Goal: Ask a question

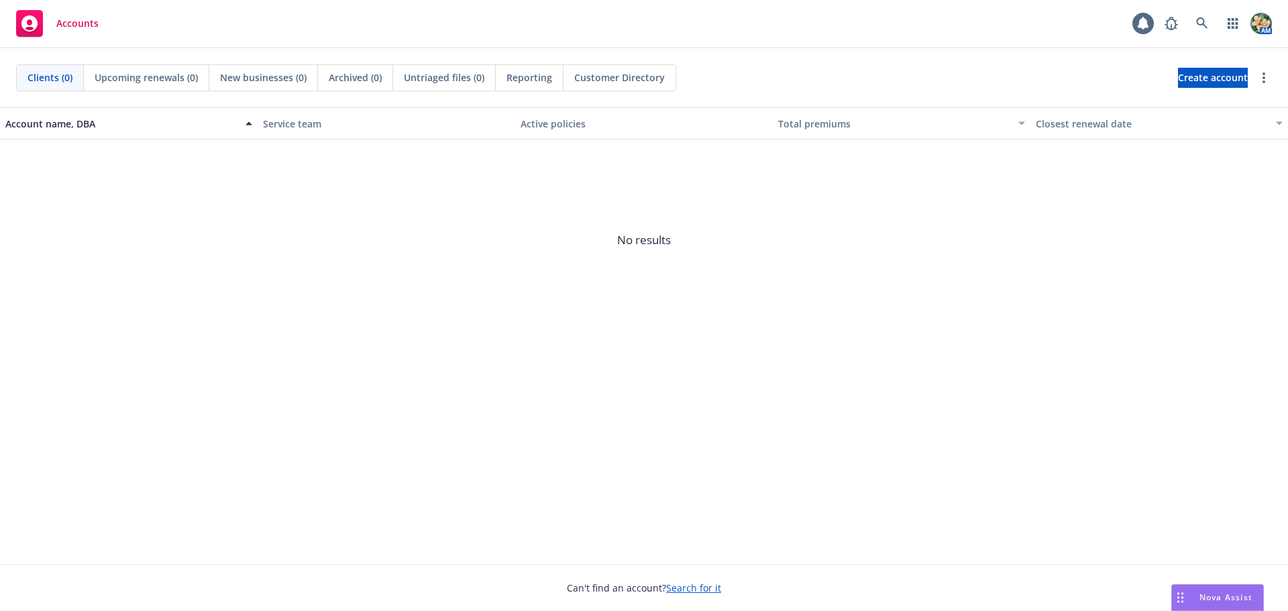
click at [1214, 589] on div "Nova Assist" at bounding box center [1217, 597] width 91 height 25
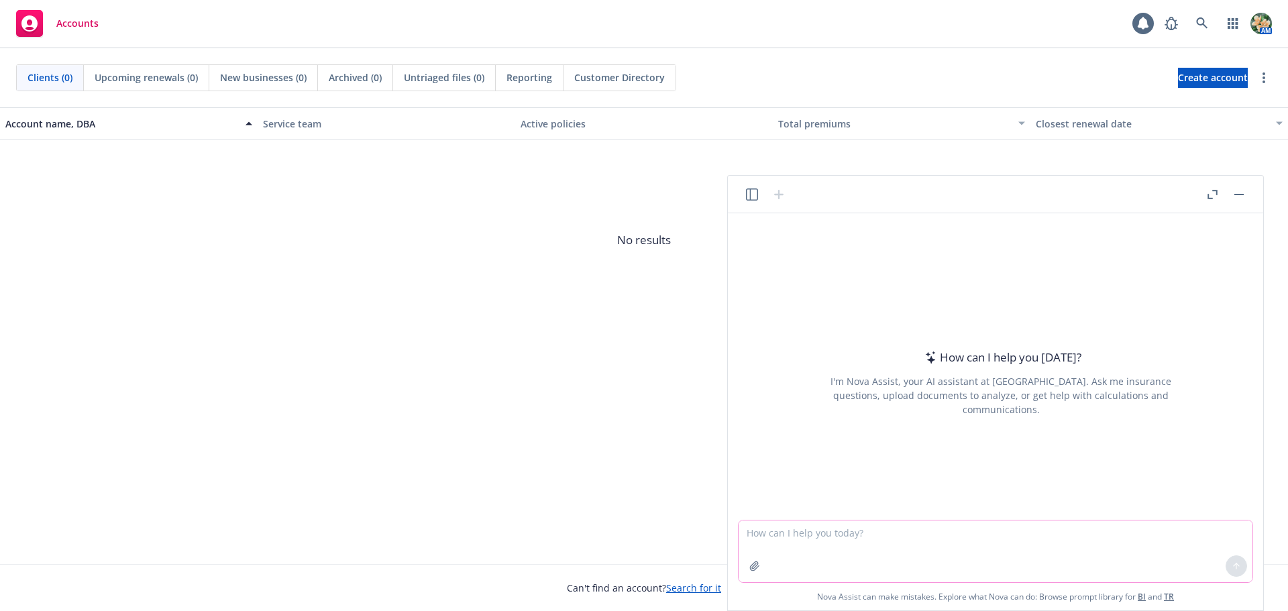
click at [797, 552] on textarea at bounding box center [996, 552] width 514 height 62
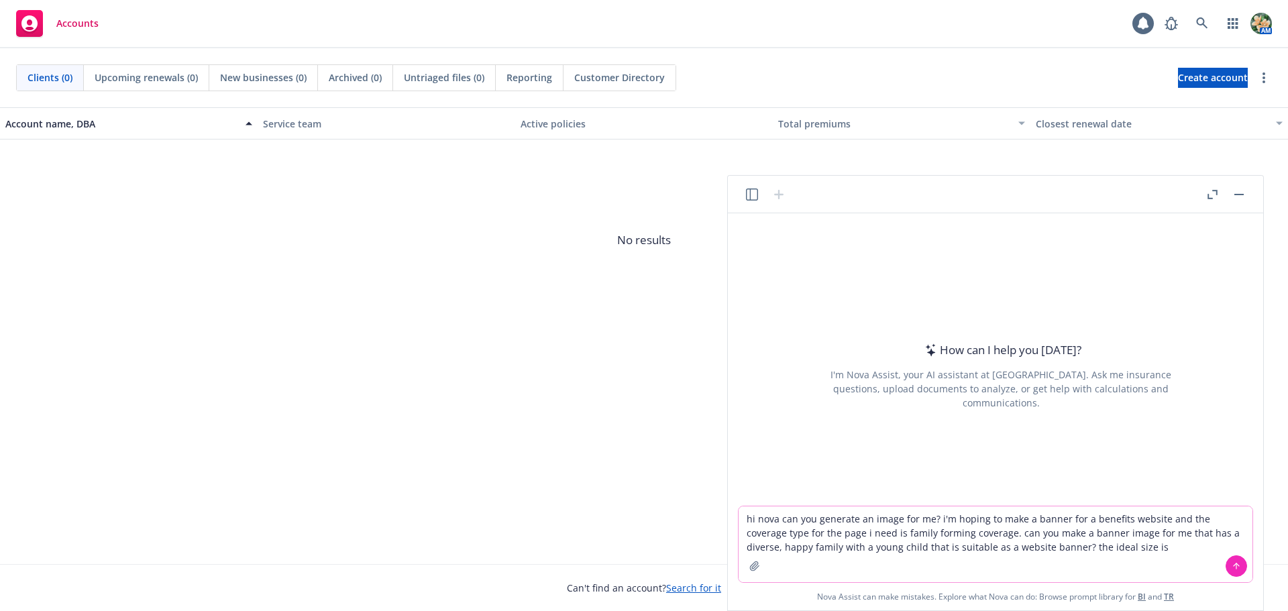
click at [1139, 546] on textarea "hi nova can you generate an image for me? i'm hoping to make a banner for a ben…" at bounding box center [996, 545] width 514 height 76
drag, startPoint x: 1144, startPoint y: 552, endPoint x: 1128, endPoint y: 551, distance: 16.1
click at [1128, 551] on textarea "hi nova can you generate an image for me? i'm hoping to make a banner for a ben…" at bounding box center [996, 545] width 514 height 76
type textarea "hi nova can you generate an image for me? i'm hoping to make a banner for a ben…"
click at [1243, 572] on button at bounding box center [1236, 566] width 21 height 21
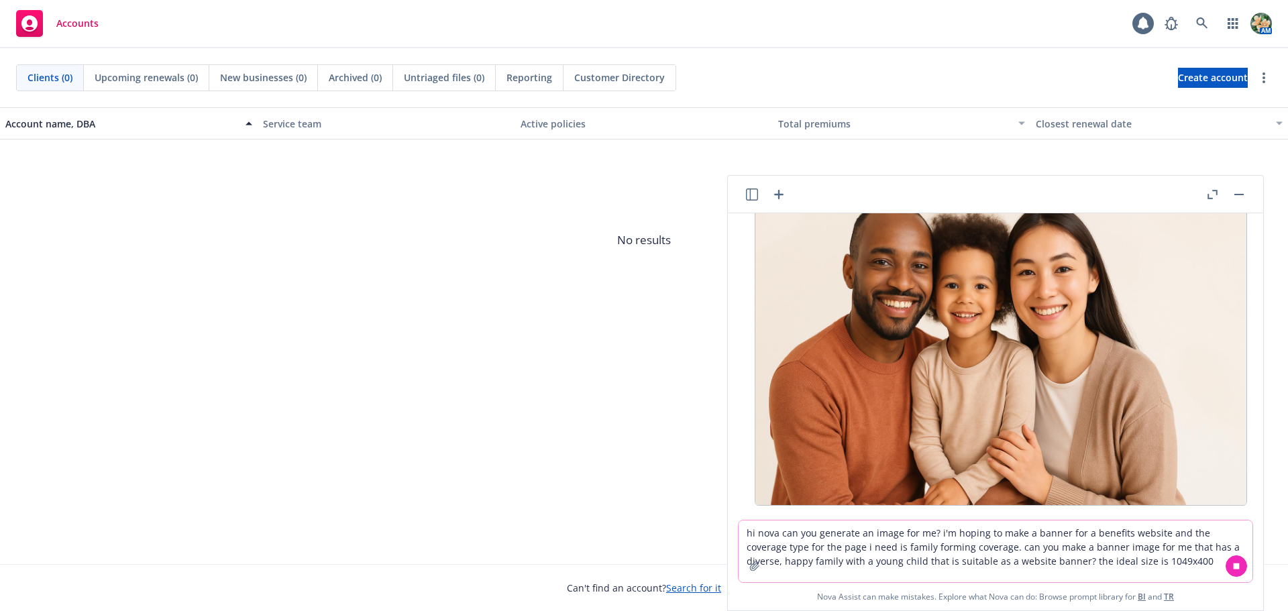
scroll to position [158, 0]
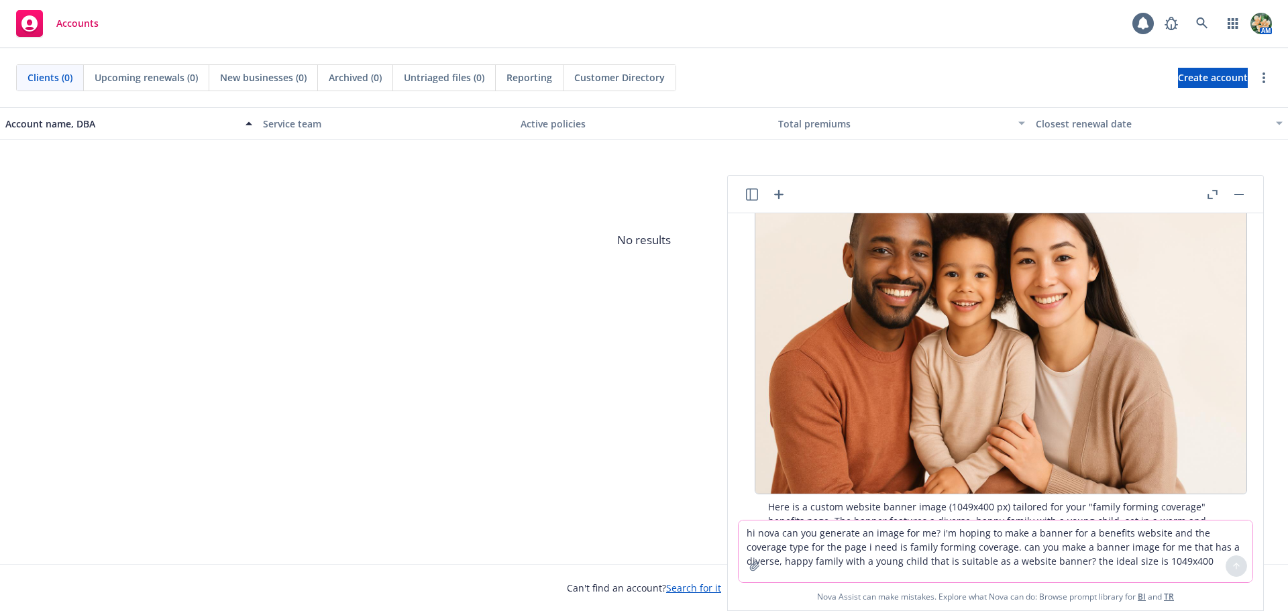
click at [1215, 196] on icon "button" at bounding box center [1213, 194] width 10 height 9
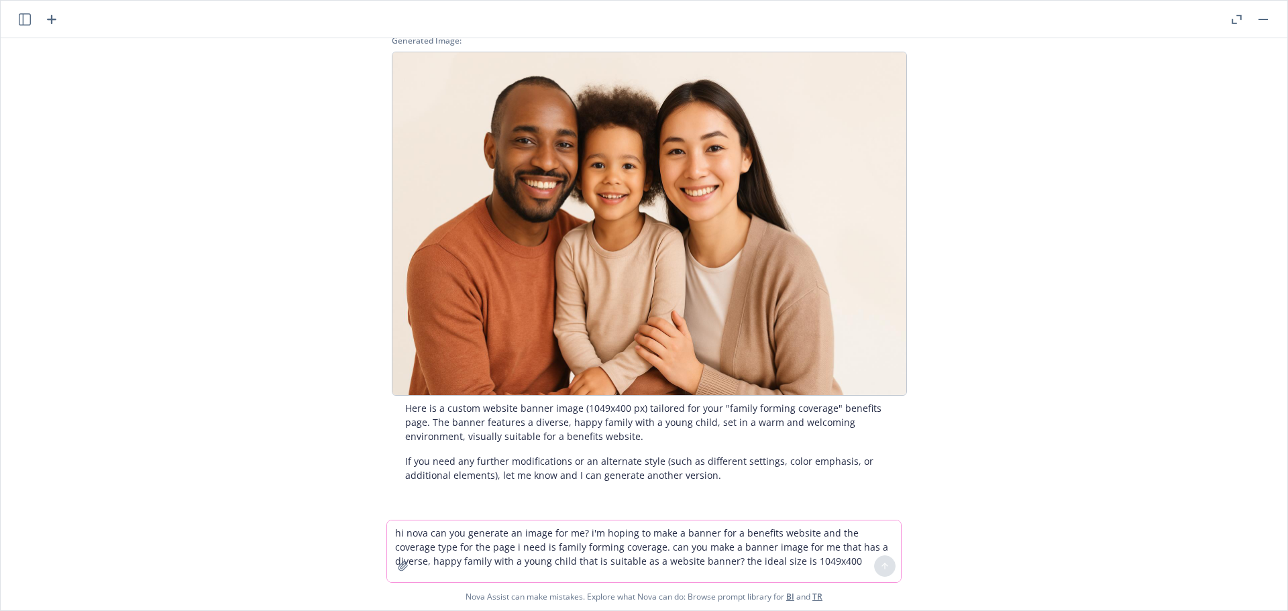
scroll to position [0, 0]
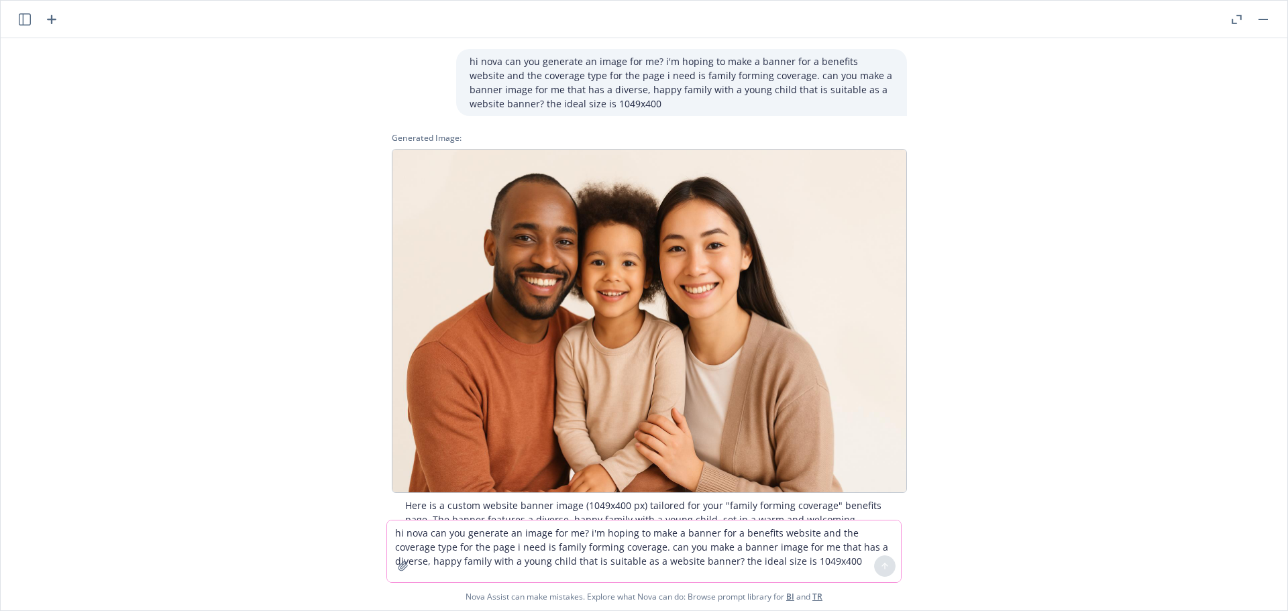
click at [201, 386] on div "hi nova can you generate an image for me? i'm hoping to make a banner for a ben…" at bounding box center [644, 279] width 1276 height 482
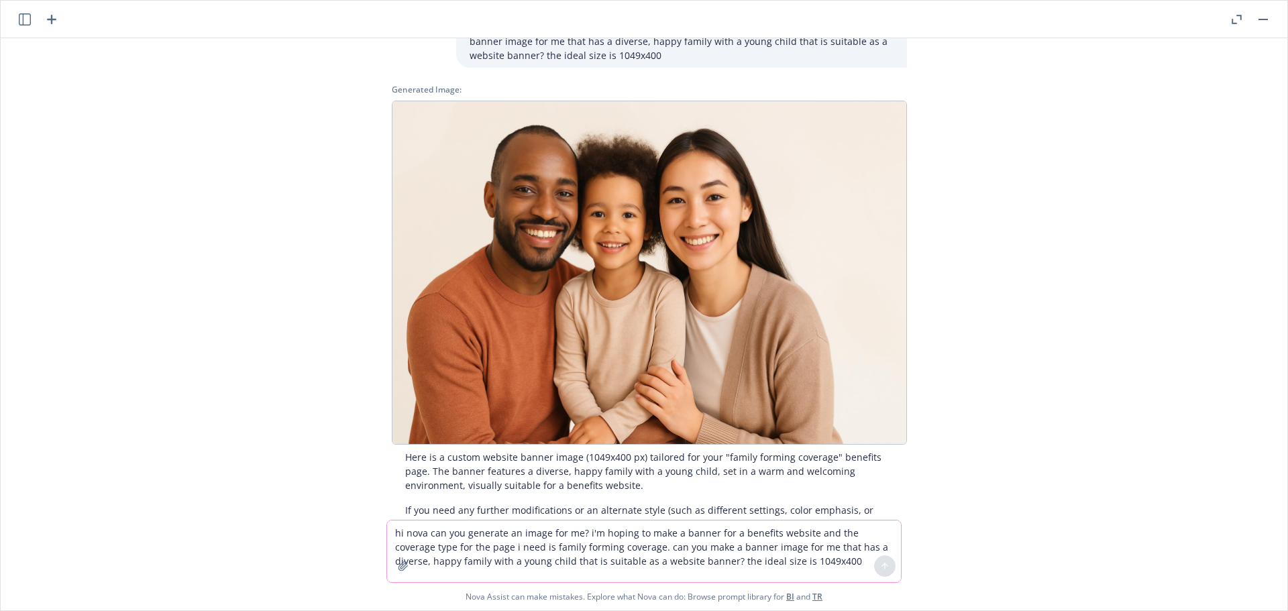
scroll to position [97, 0]
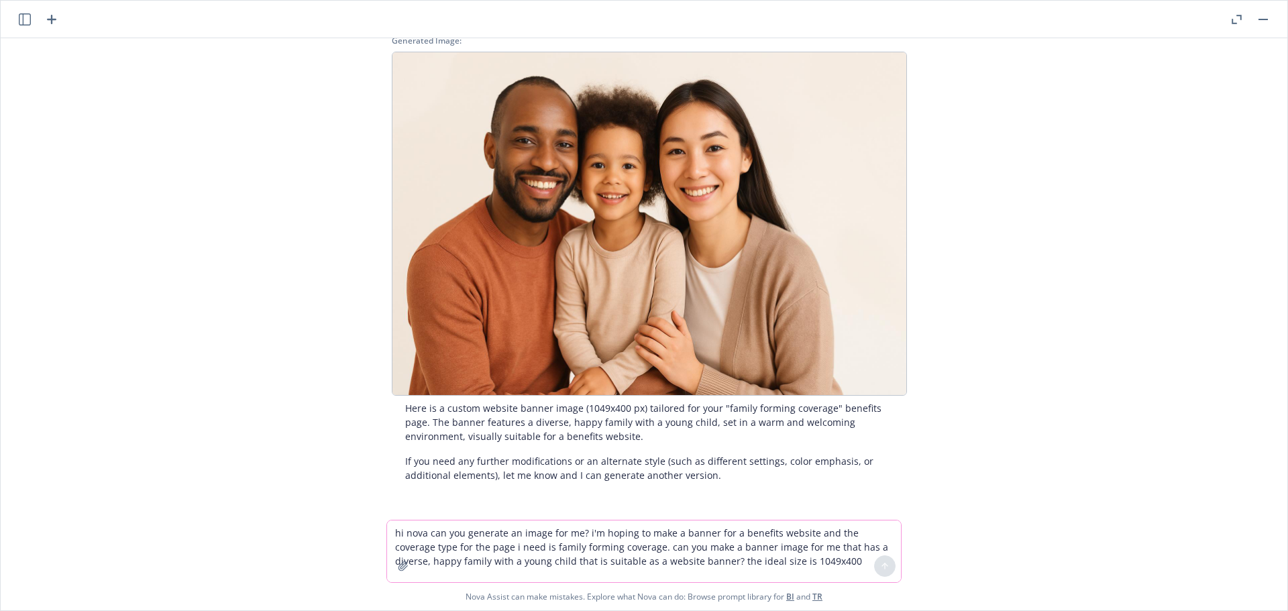
click at [493, 544] on textarea "hi nova can you generate an image for me? i'm hoping to make a banner for a ben…" at bounding box center [644, 552] width 514 height 62
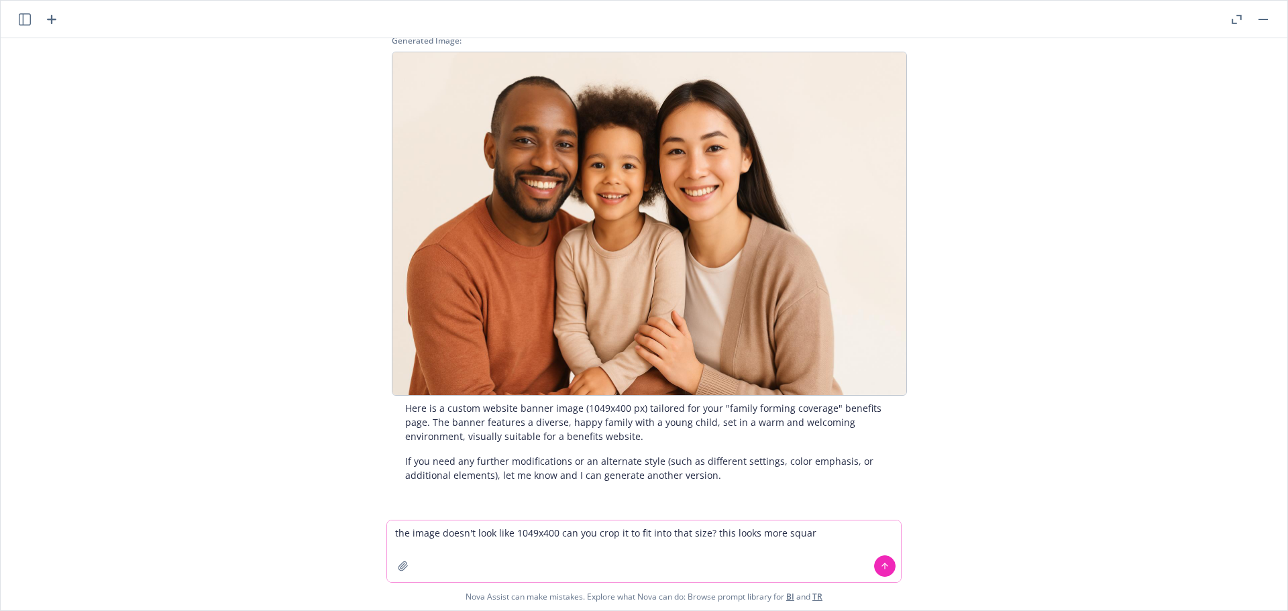
type textarea "the image doesn't look like 1049x400 can you crop it to fit into that size? thi…"
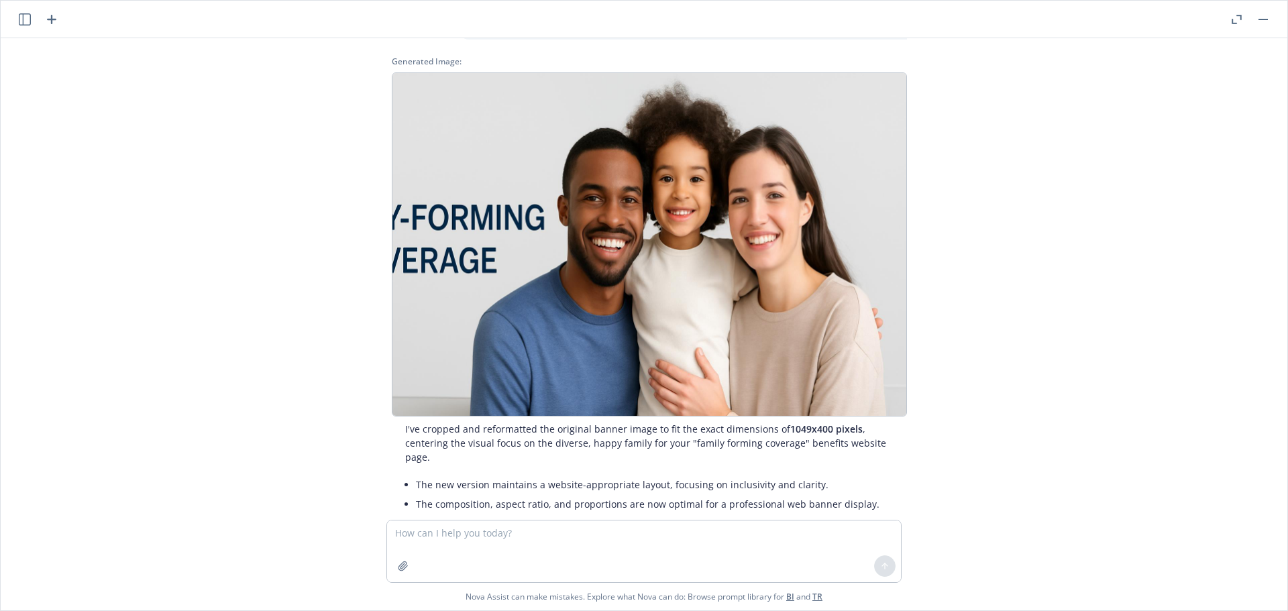
scroll to position [637, 0]
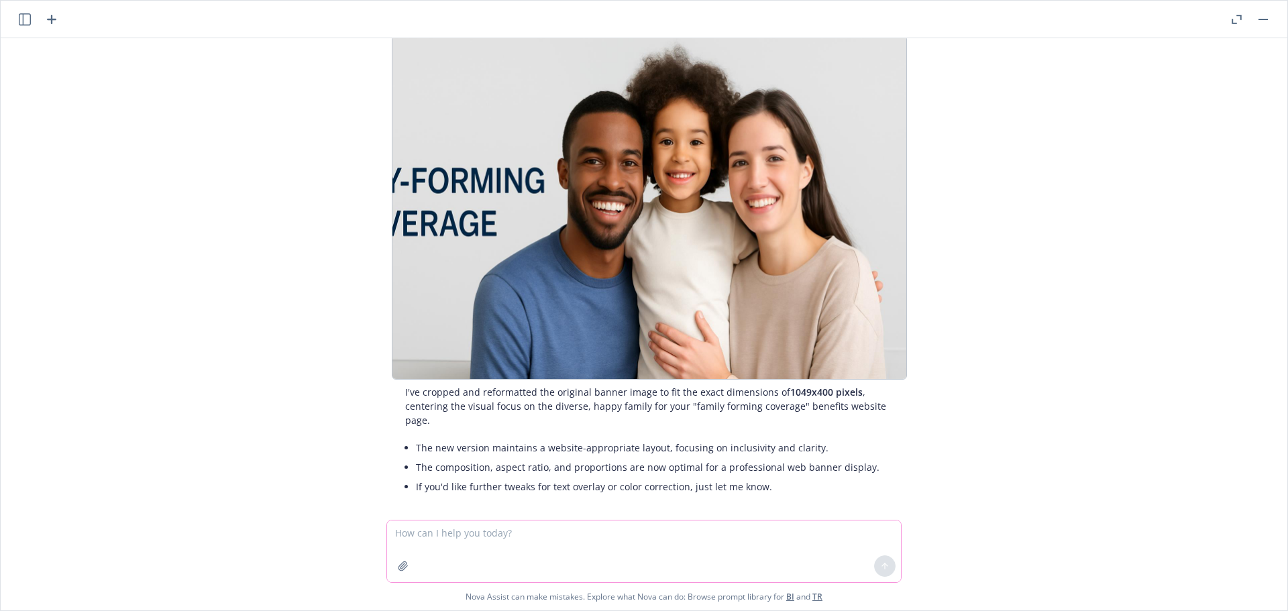
click at [532, 546] on textarea at bounding box center [644, 552] width 514 height 62
type textarea "so what you did was keep the same size and added text - i like the original ima…"
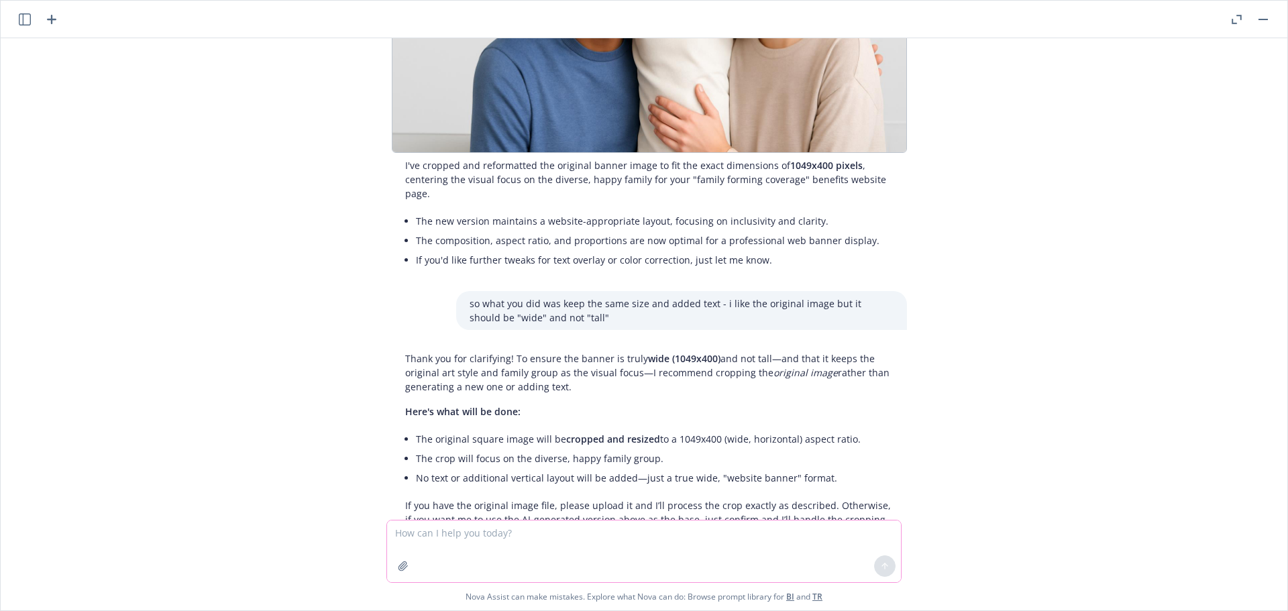
scroll to position [933, 0]
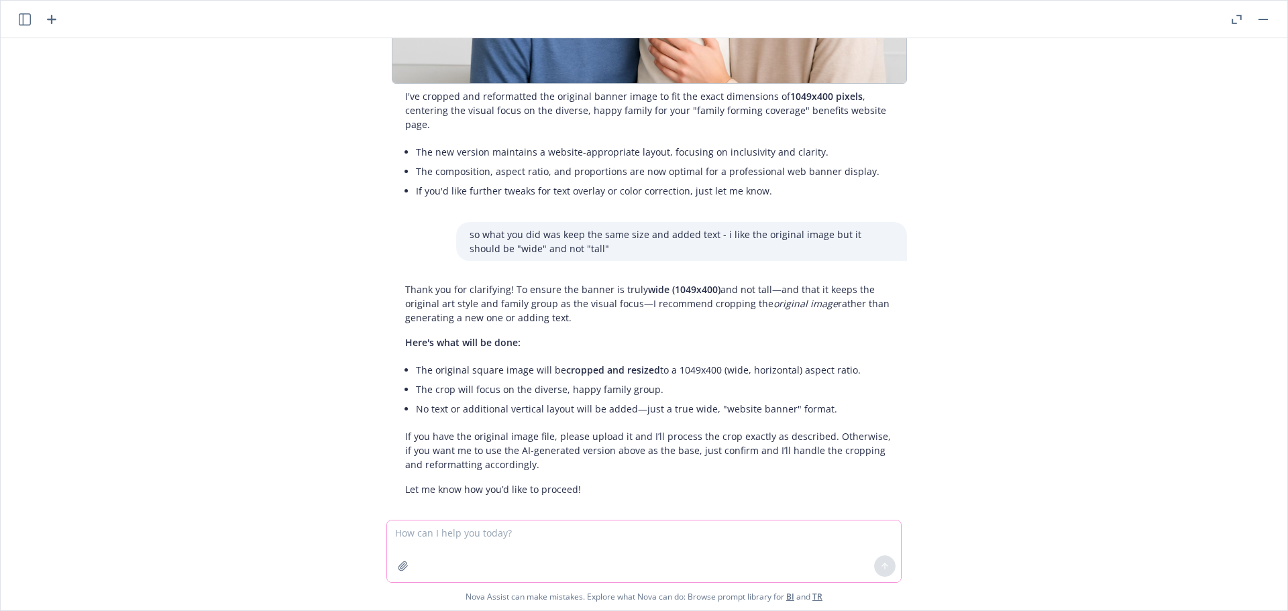
click at [518, 547] on textarea at bounding box center [644, 552] width 514 height 62
type textarea "yes please crop the original image, i liked it the best but the size was not ac…"
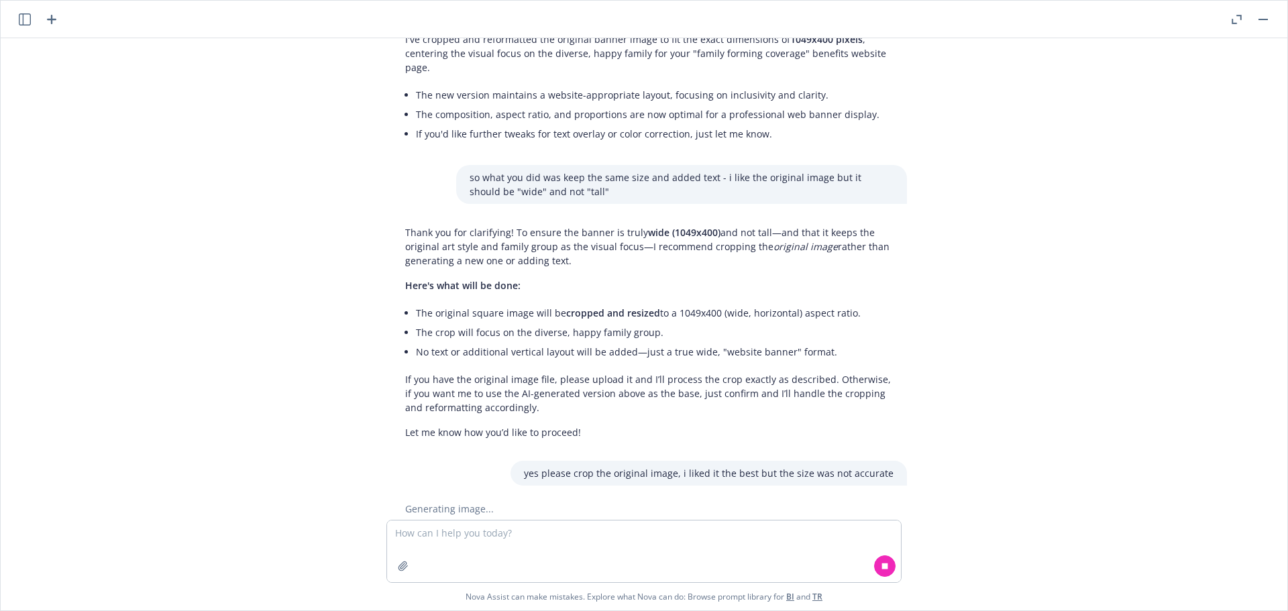
scroll to position [1012, 0]
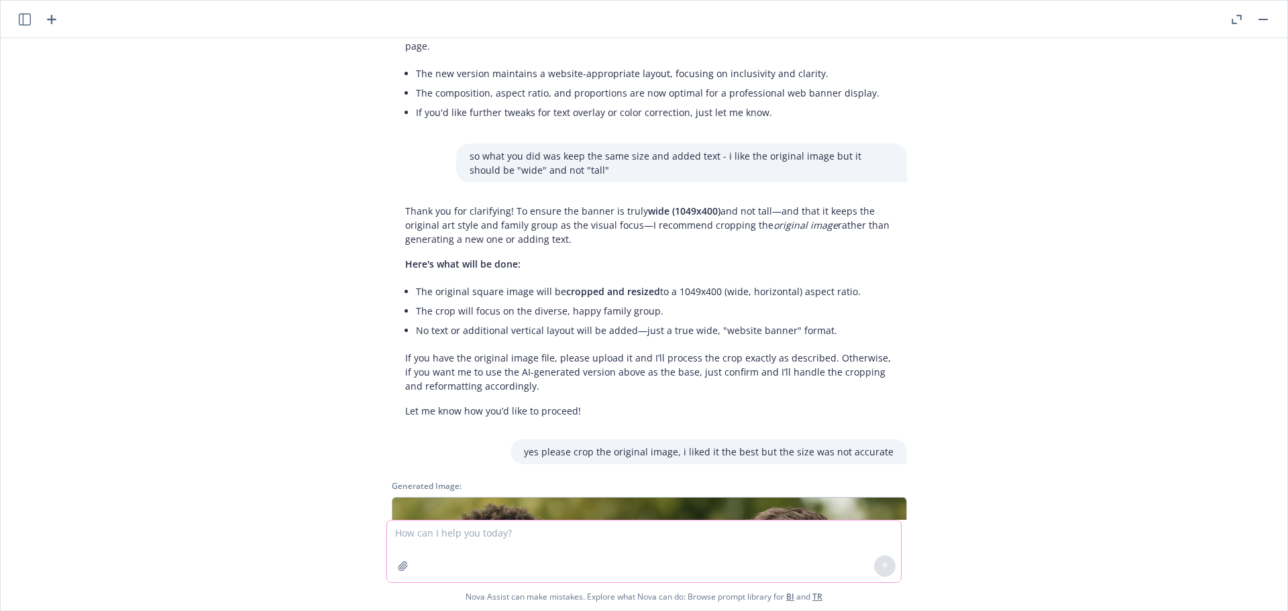
click at [756, 576] on textarea at bounding box center [644, 552] width 514 height 62
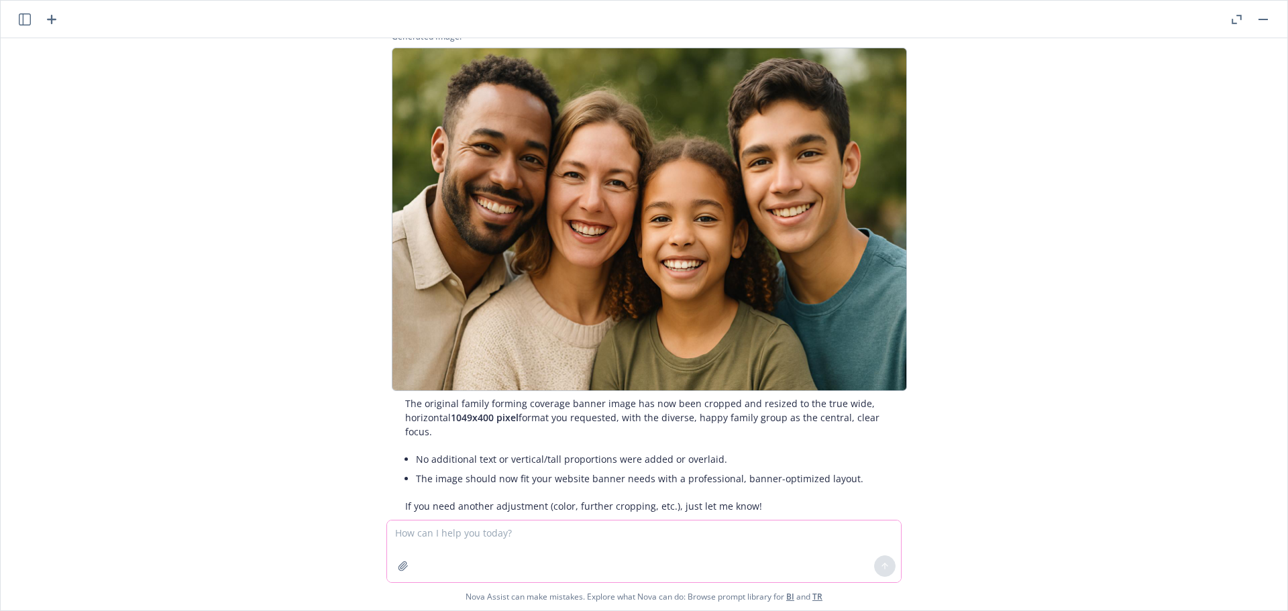
scroll to position [1478, 0]
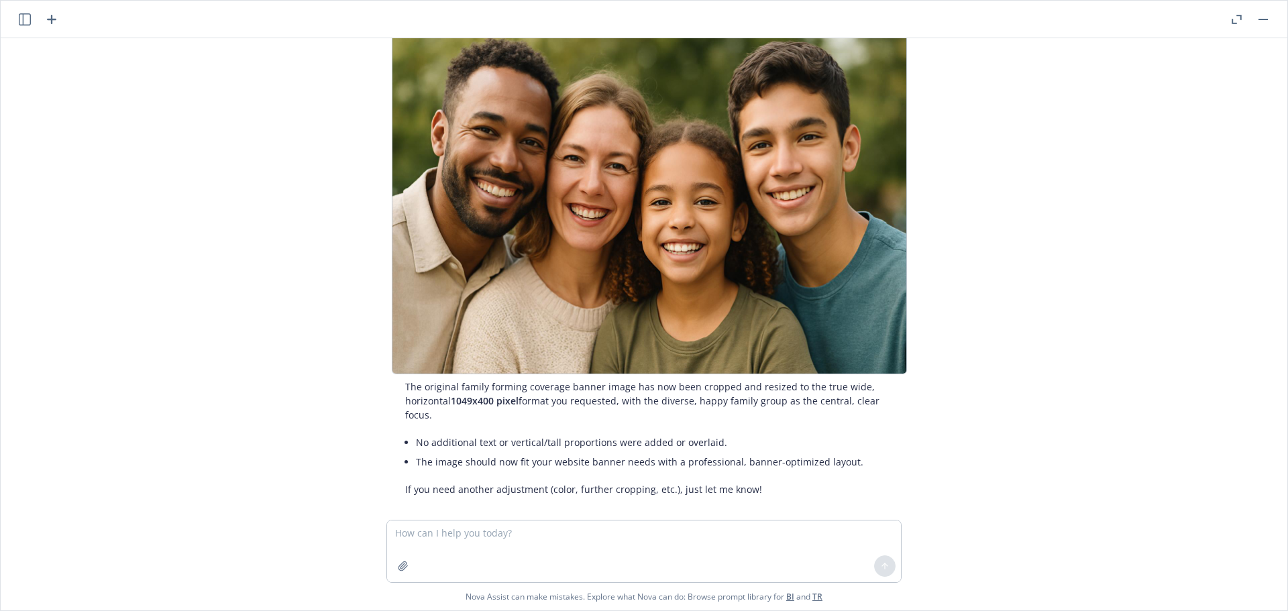
click at [1238, 16] on icon "button" at bounding box center [1237, 19] width 10 height 9
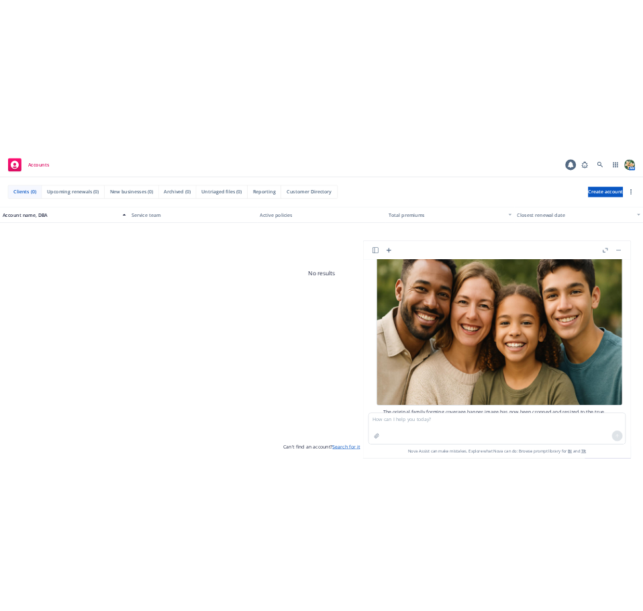
scroll to position [1602, 0]
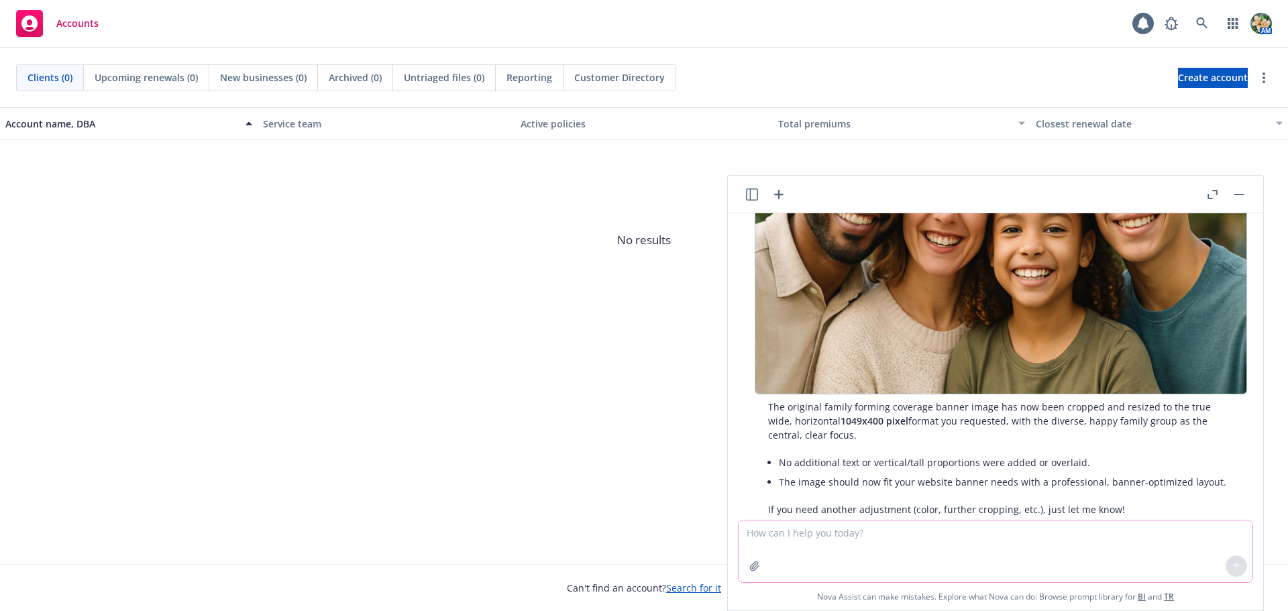
click at [811, 555] on textarea at bounding box center [996, 552] width 514 height 62
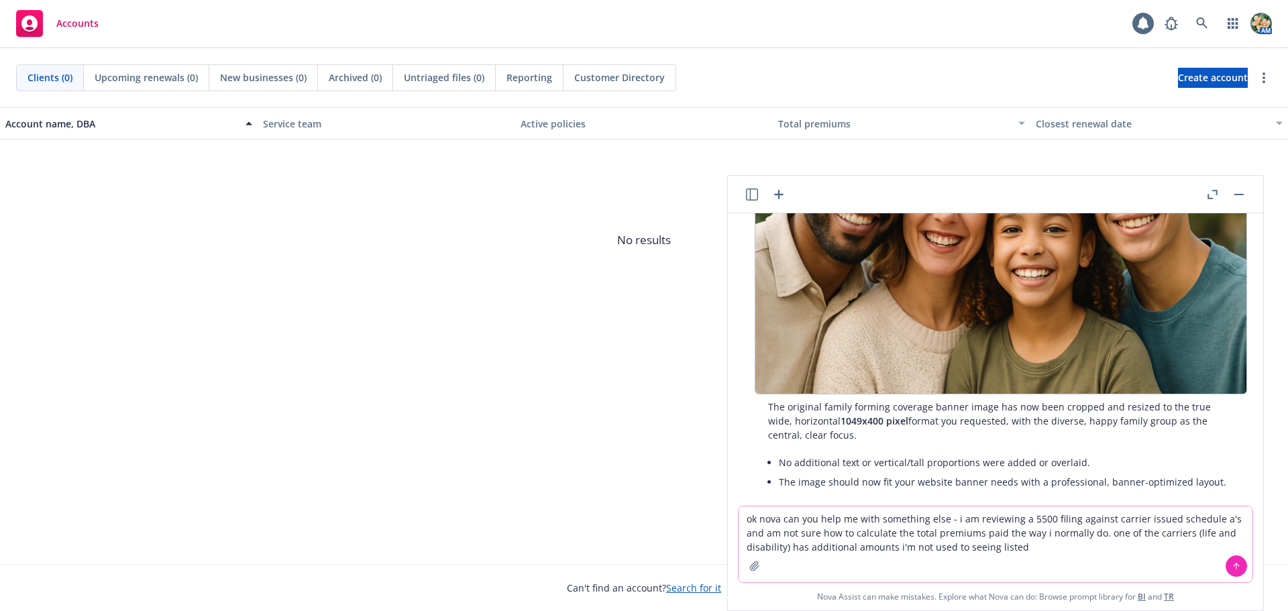
click at [997, 548] on textarea "ok nova can you help me with something else - i am reviewing a 5500 filing agai…" at bounding box center [996, 545] width 514 height 76
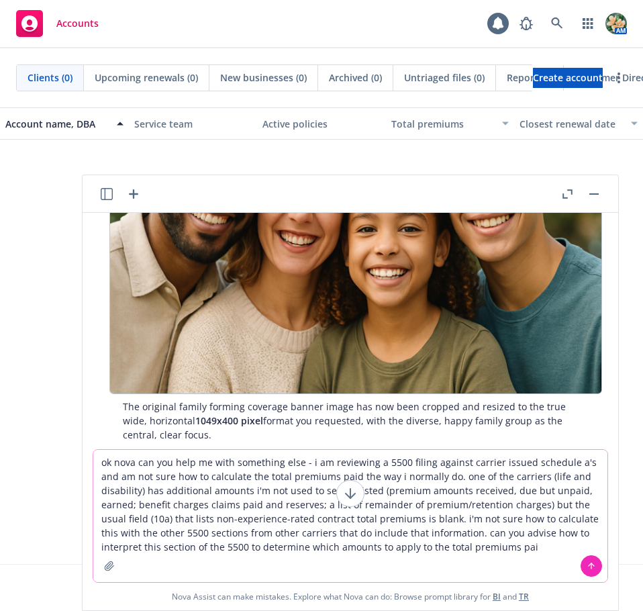
type textarea "ok nova can you help me with something else - i am reviewing a 5500 filing agai…"
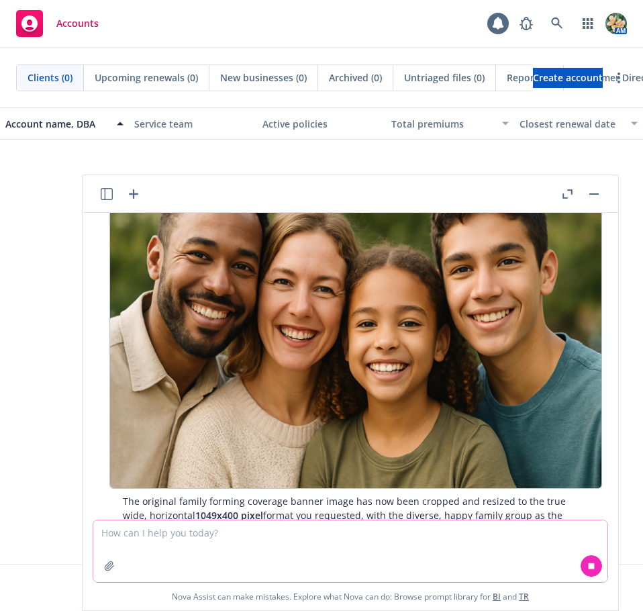
scroll to position [1771, 0]
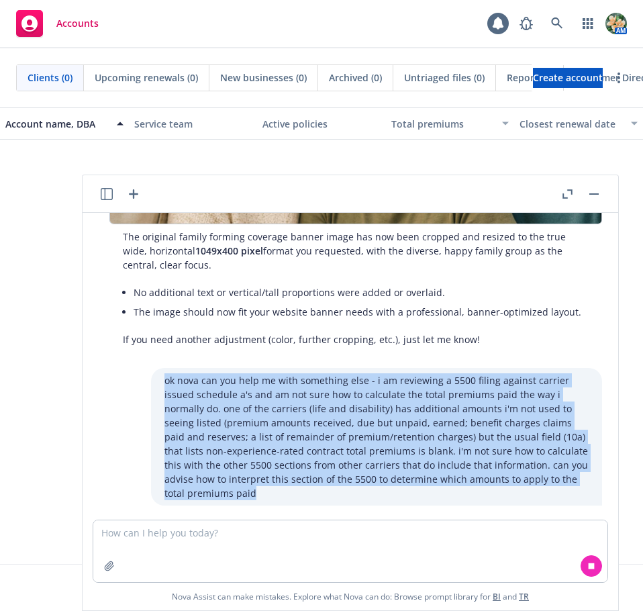
drag, startPoint x: 182, startPoint y: 458, endPoint x: 143, endPoint y: 346, distance: 118.6
click at [151, 368] on div "ok nova can you help me with something else - i am reviewing a 5500 filing agai…" at bounding box center [376, 437] width 451 height 138
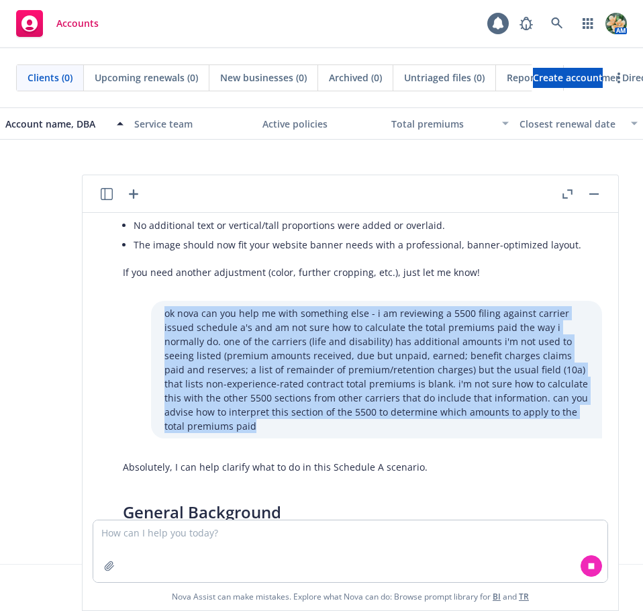
click at [328, 340] on p "ok nova can you help me with something else - i am reviewing a 5500 filing agai…" at bounding box center [376, 369] width 424 height 127
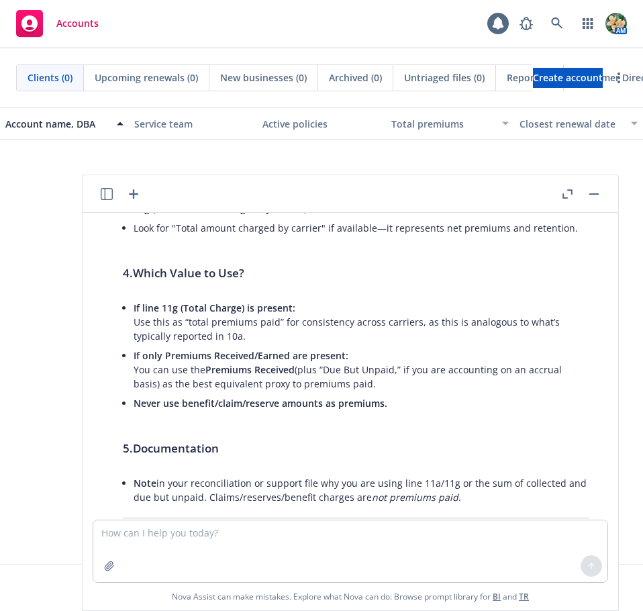
scroll to position [2845, 0]
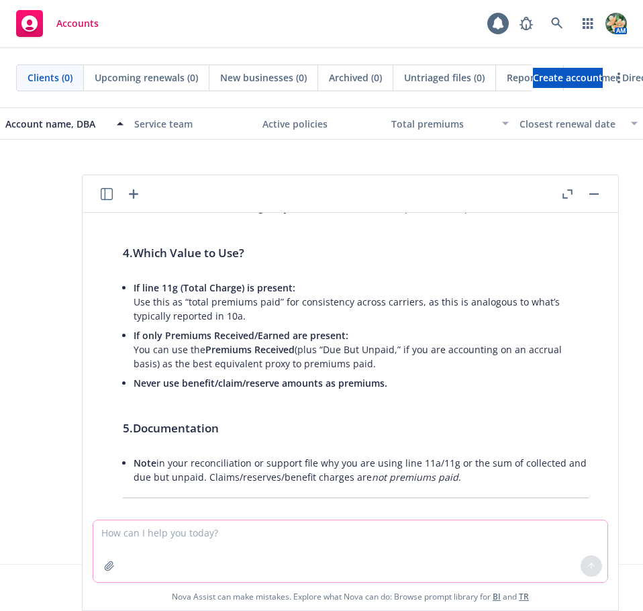
click at [166, 551] on textarea at bounding box center [350, 551] width 514 height 62
click at [356, 531] on textarea "there is no section 11g on the form 5500 - part IV has 11 bu tit only asks if t" at bounding box center [350, 551] width 514 height 62
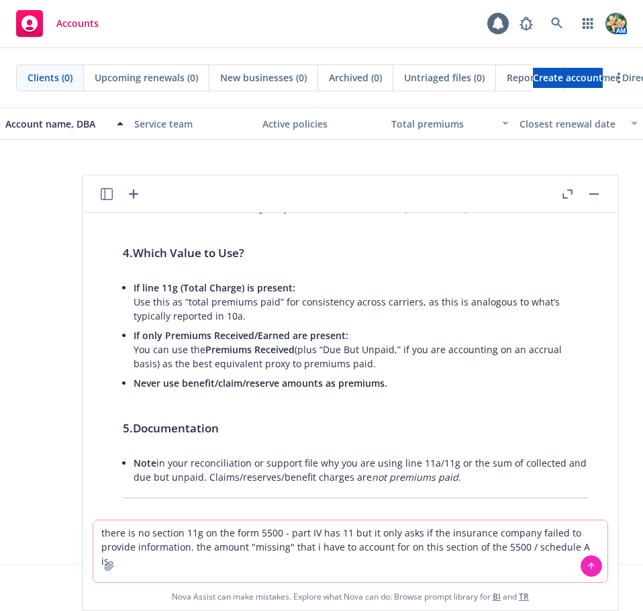
click at [592, 540] on textarea "there is no section 11g on the form 5500 - part IV has 11 but it only asks if t…" at bounding box center [350, 551] width 514 height 62
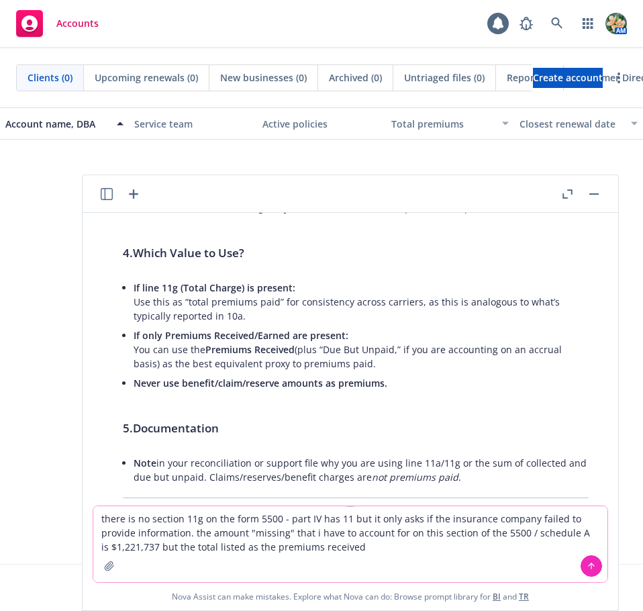
click at [367, 544] on textarea "there is no section 11g on the form 5500 - part IV has 11 but it only asks if t…" at bounding box center [350, 544] width 514 height 76
click at [535, 548] on textarea "there is no section 11g on the form 5500 - part IV has 11 but it only asks if t…" at bounding box center [350, 544] width 514 height 76
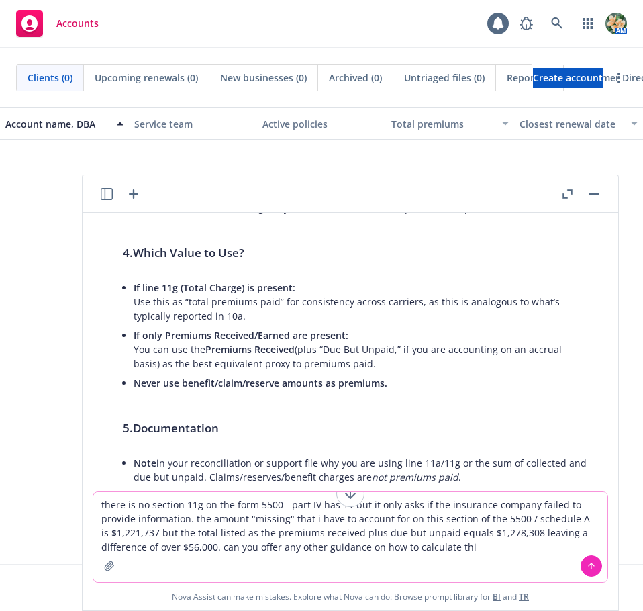
type textarea "there is no section 11g on the form 5500 - part IV has 11 but it only asks if t…"
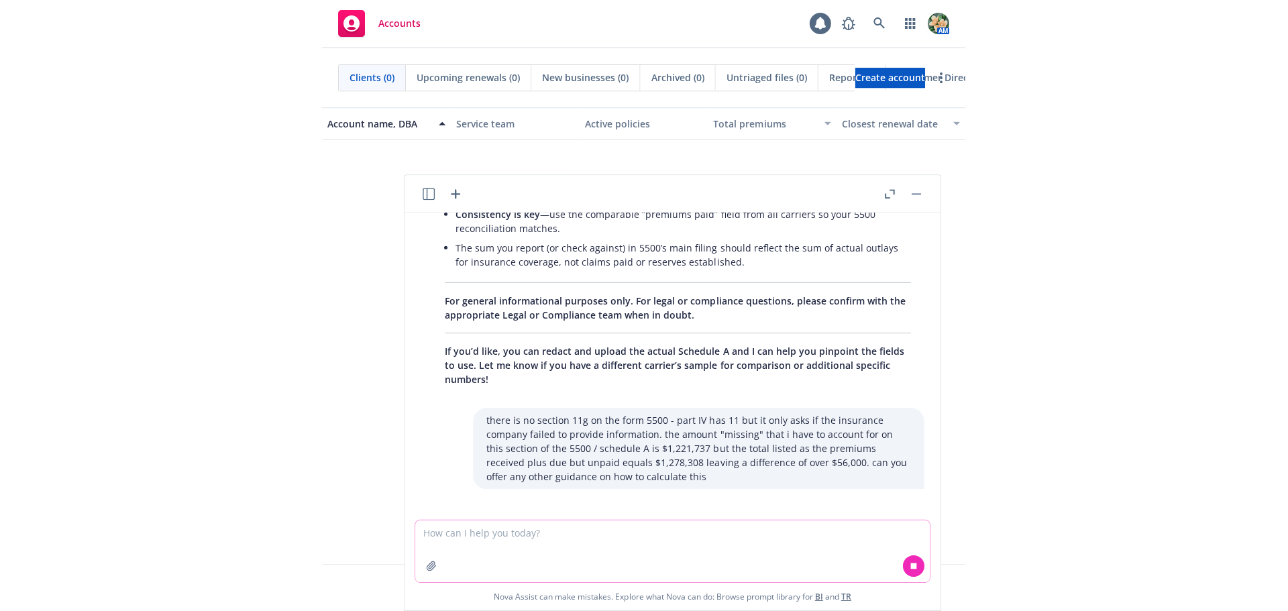
scroll to position [3538, 0]
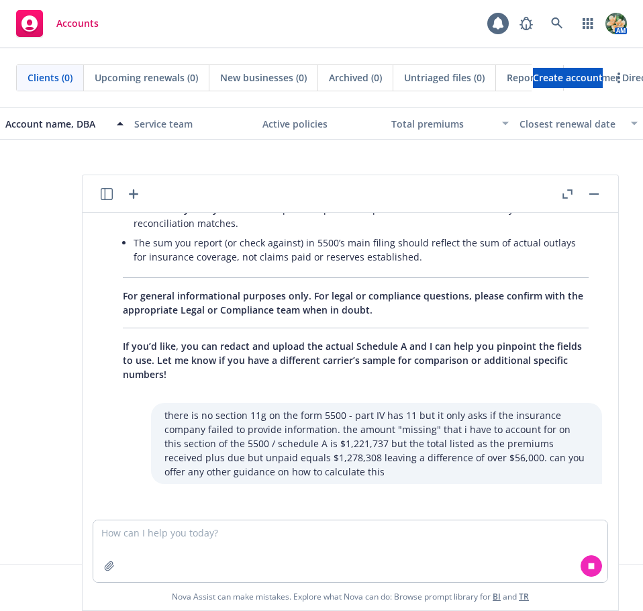
click at [109, 195] on icon "button" at bounding box center [107, 194] width 12 height 12
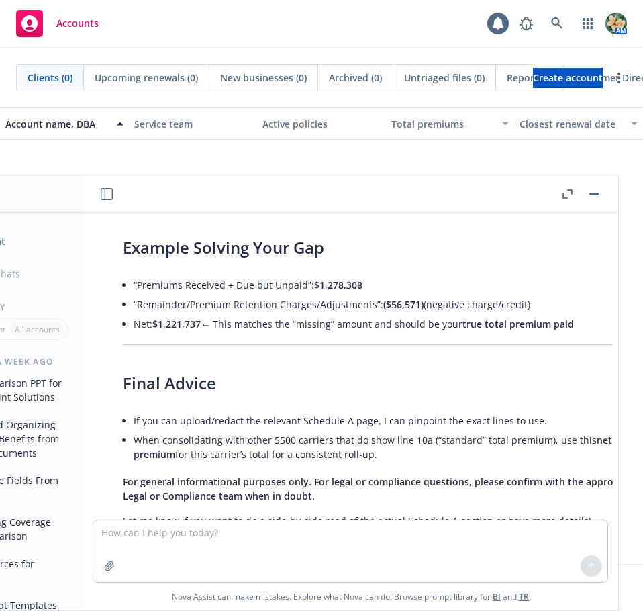
scroll to position [5462, 0]
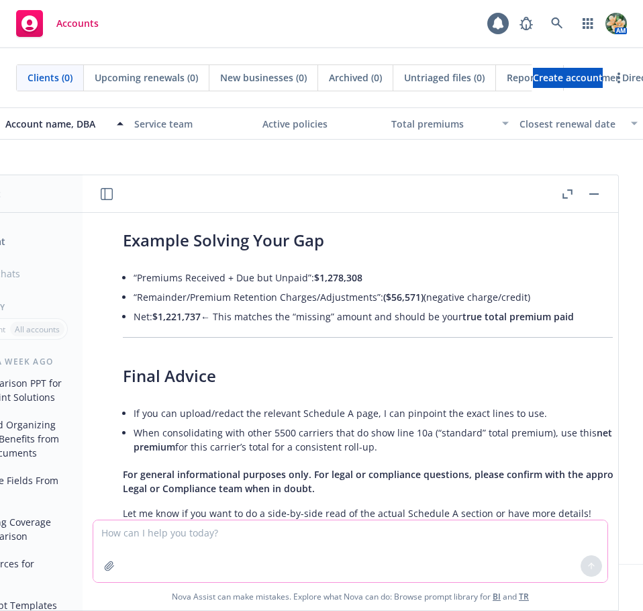
click at [212, 546] on textarea at bounding box center [350, 551] width 514 height 62
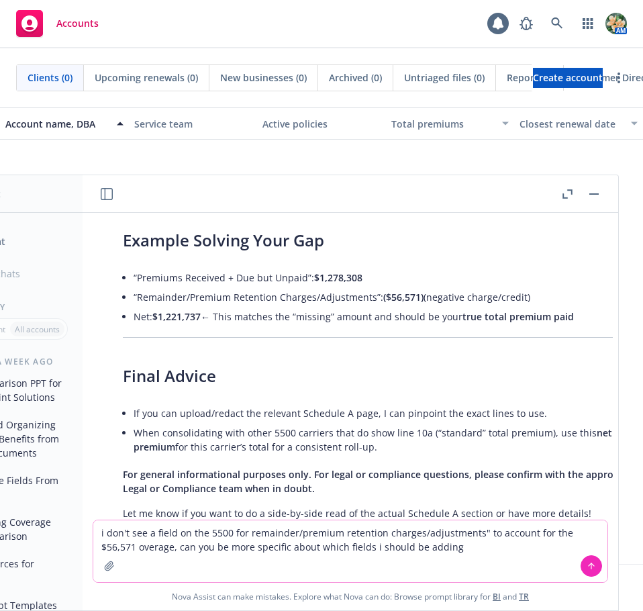
type textarea "i don't see a field on the 5500 for remainder/premium retention charges/adjustm…"
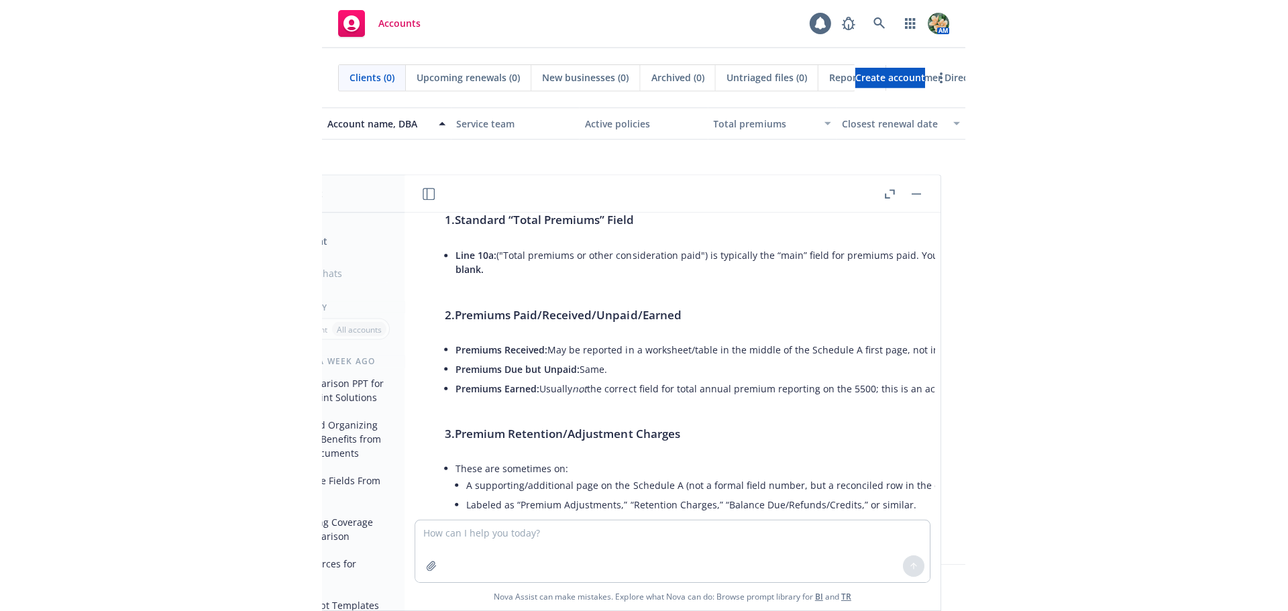
scroll to position [5957, 0]
